Goal: Find specific fact: Find specific fact

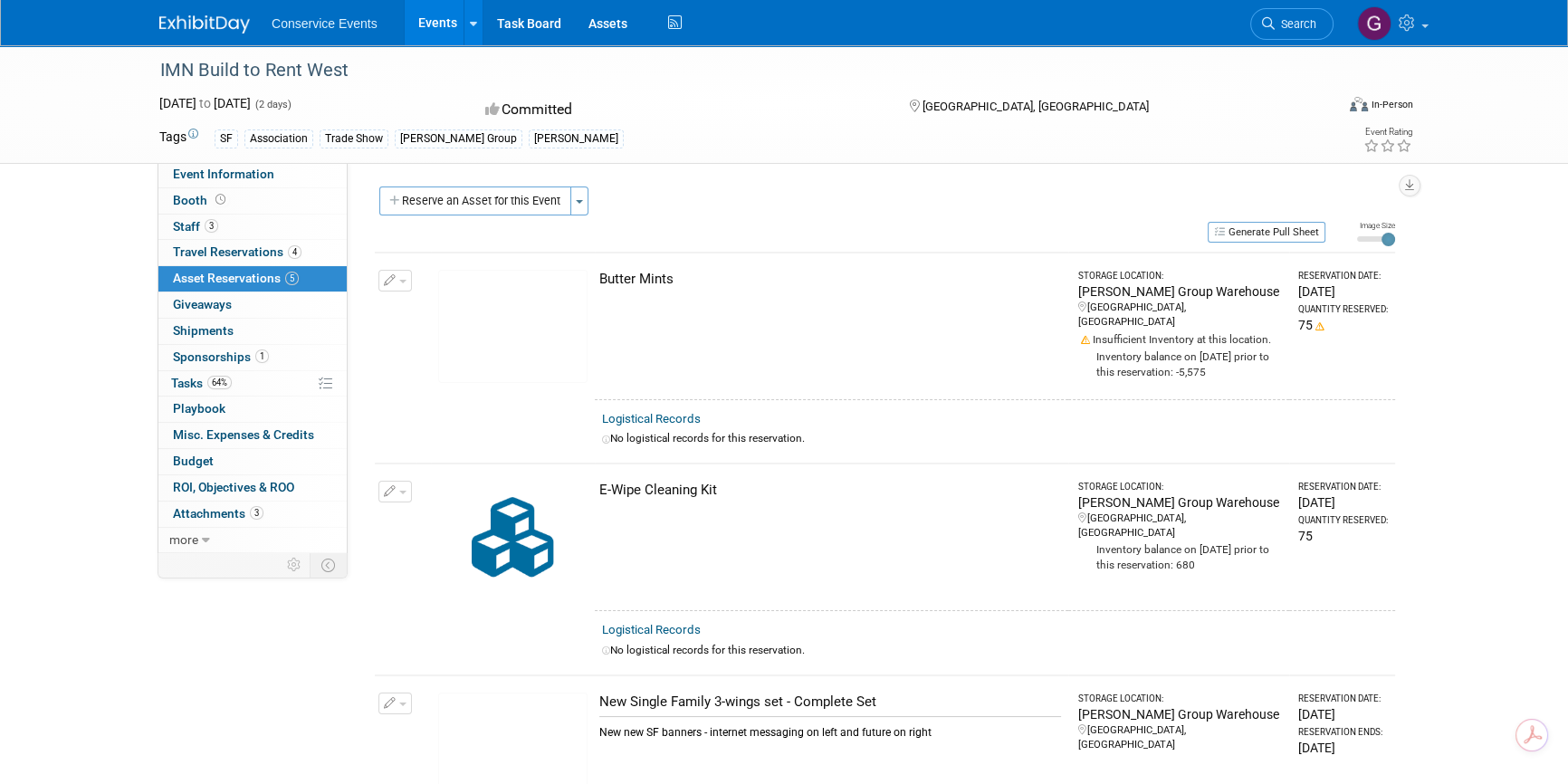
click at [315, 21] on span "Conservice Events" at bounding box center [324, 24] width 106 height 15
click at [439, 21] on link "Events" at bounding box center [438, 23] width 66 height 45
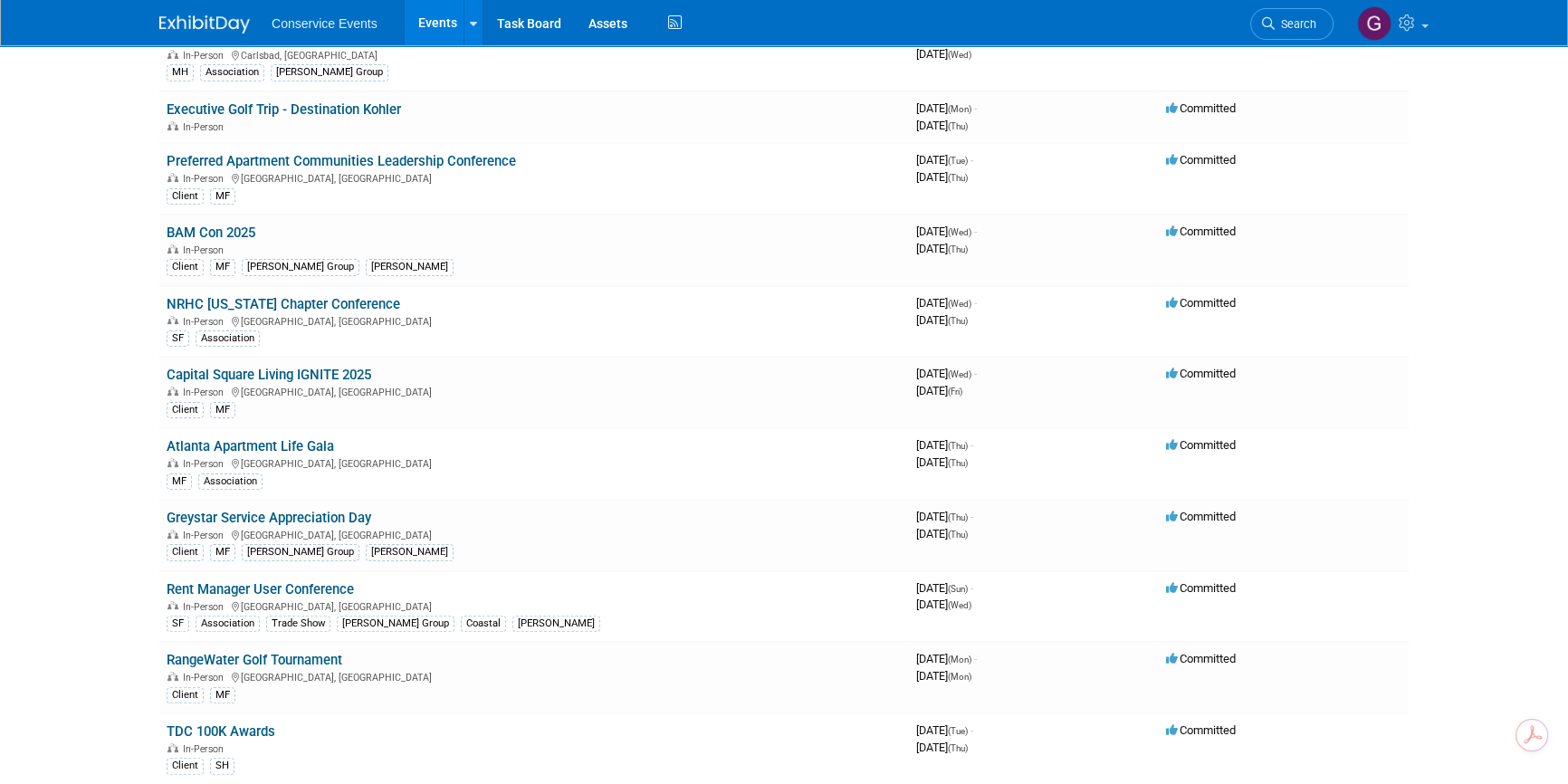
scroll to position [493, 0]
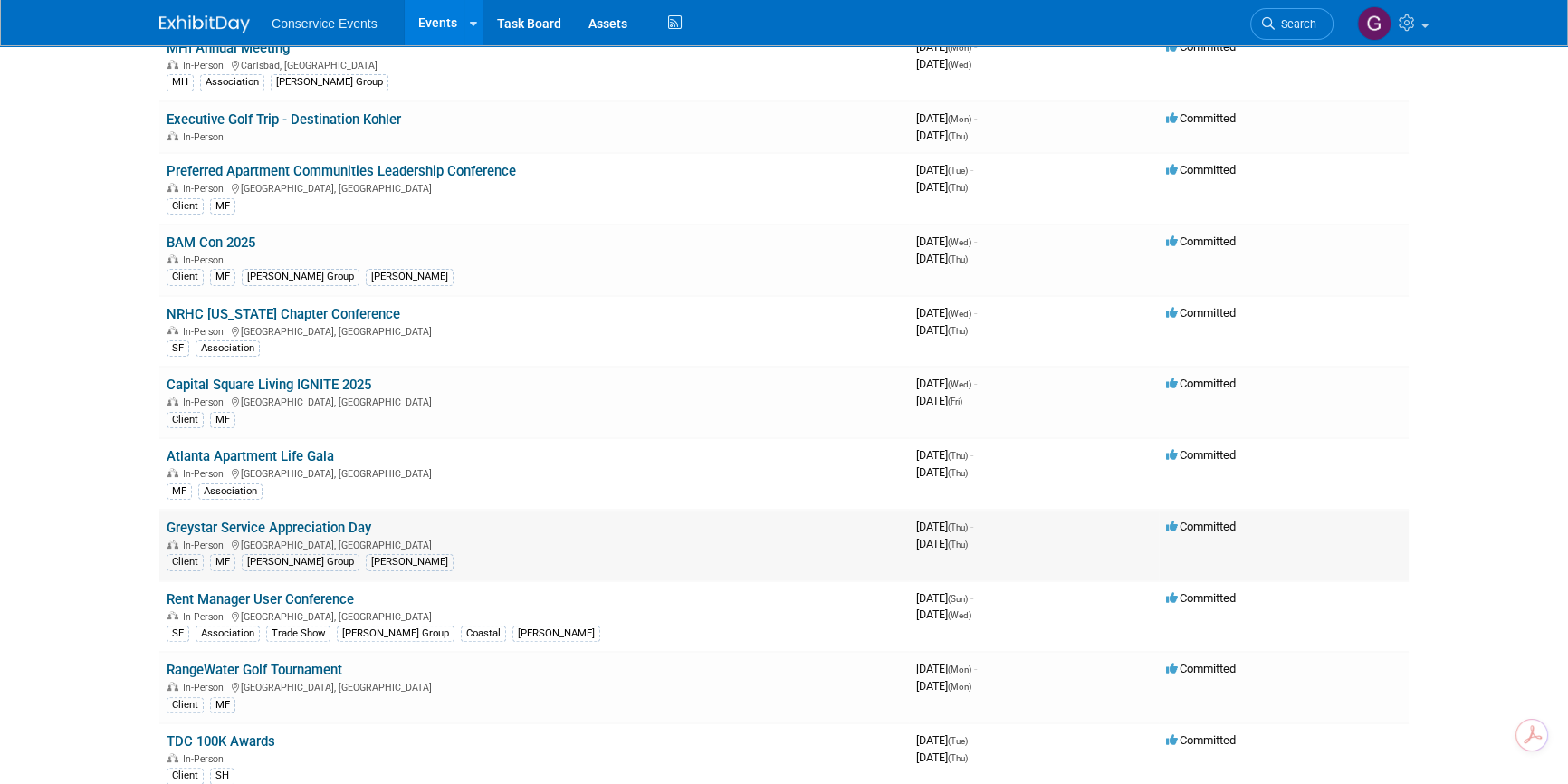
click at [317, 519] on link "Greystar Service Appreciation Day" at bounding box center [269, 528] width 205 height 16
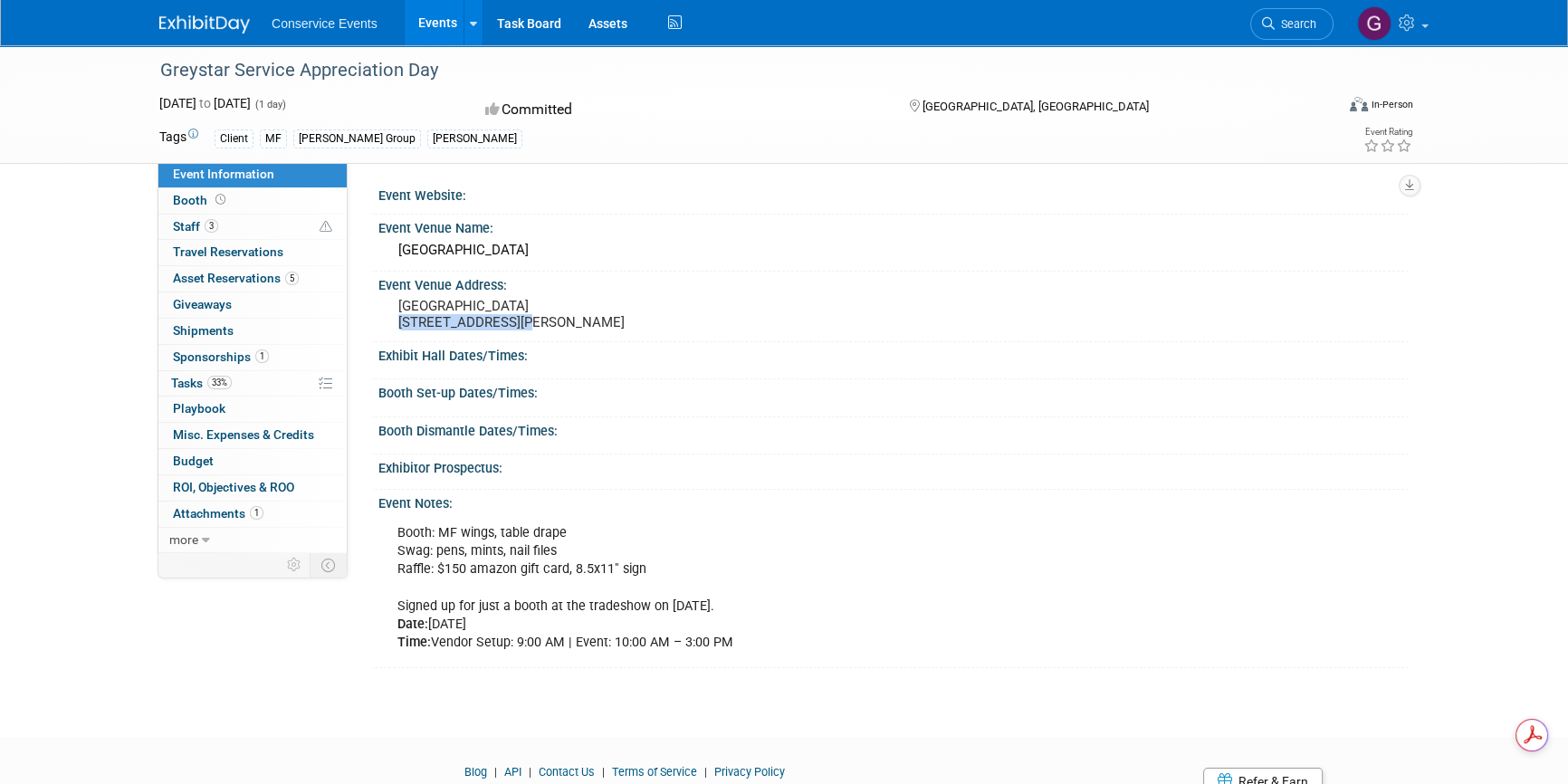
drag, startPoint x: 509, startPoint y: 322, endPoint x: 393, endPoint y: 326, distance: 116.1
click at [393, 326] on div "Heather Farm Park 301 N Carlos Drive Walnut Creek, CA 94598" at bounding box center [594, 315] width 402 height 42
copy pre "301 N Carlos Drive"
